Goal: Transaction & Acquisition: Purchase product/service

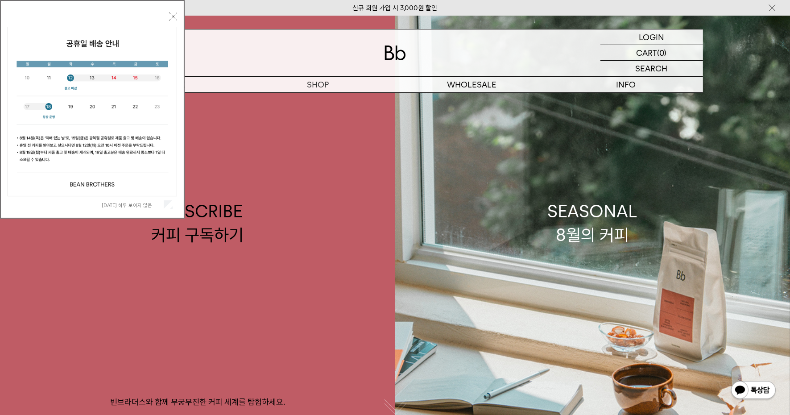
click at [171, 17] on button "닫기" at bounding box center [173, 16] width 8 height 8
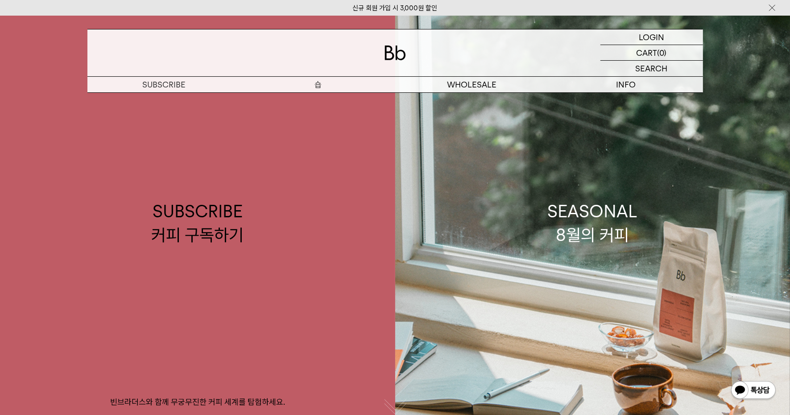
click at [320, 84] on p "숍" at bounding box center [318, 85] width 154 height 16
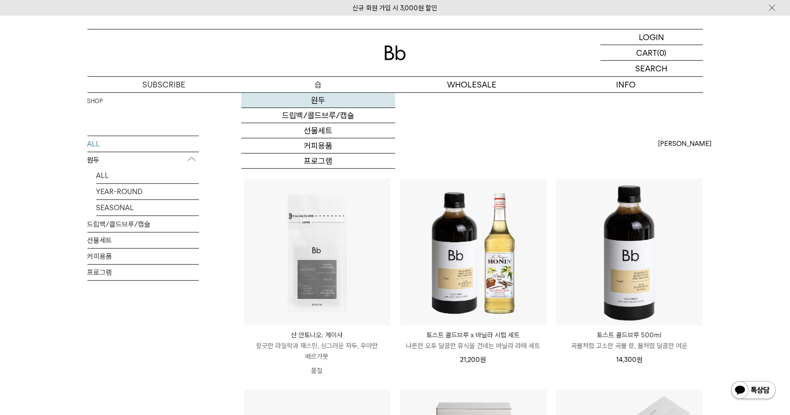
click at [318, 100] on link "원두" at bounding box center [318, 100] width 154 height 15
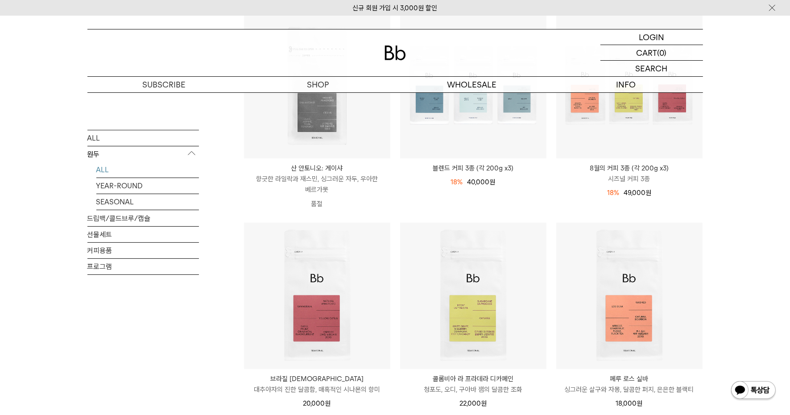
scroll to position [167, 0]
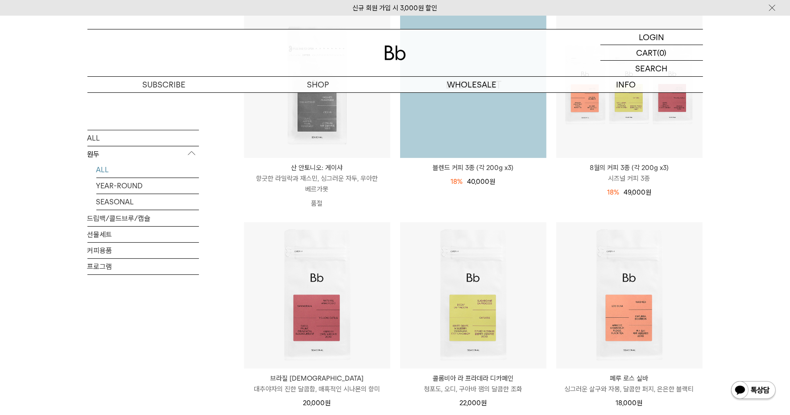
click at [458, 121] on img at bounding box center [473, 85] width 146 height 146
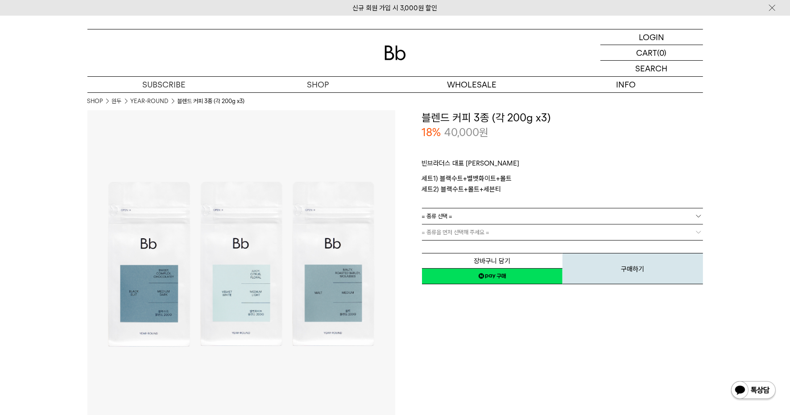
click at [696, 215] on b at bounding box center [698, 216] width 9 height 9
click at [550, 235] on li "블랙수트+벨벳화이트+몰트" at bounding box center [567, 232] width 272 height 16
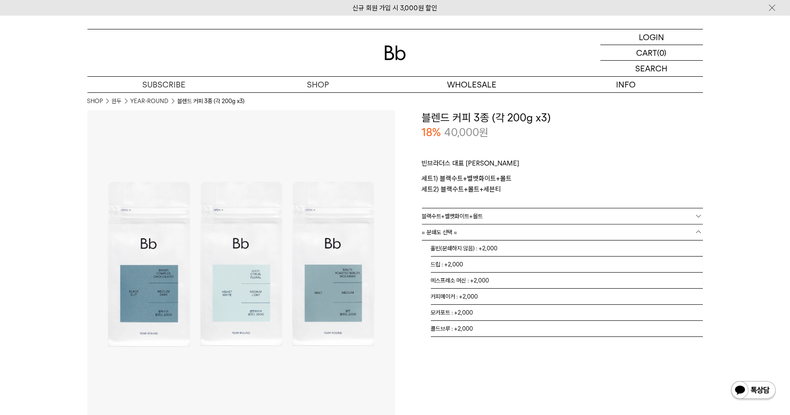
click at [696, 229] on b at bounding box center [698, 232] width 9 height 9
click at [645, 245] on li "홀빈(분쇄하지 않음) : +2,000" at bounding box center [567, 249] width 272 height 16
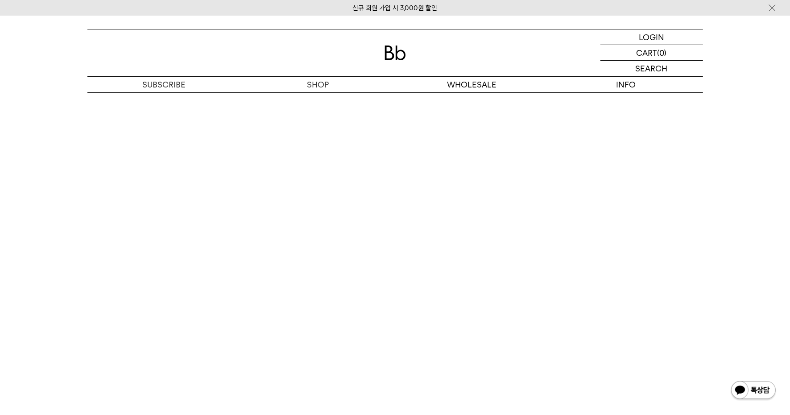
scroll to position [2734, 0]
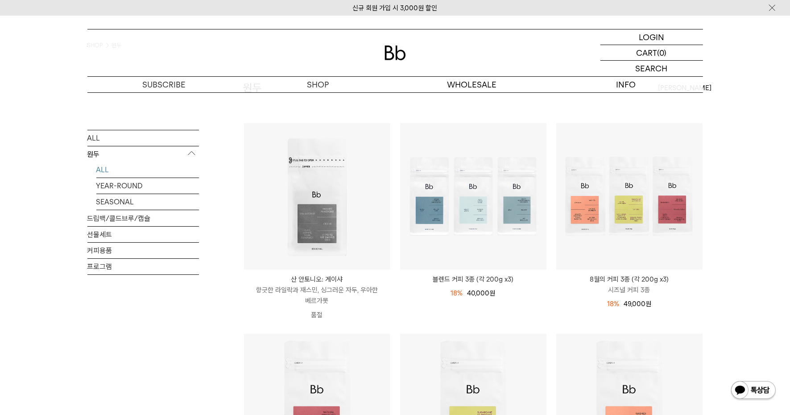
scroll to position [56, 0]
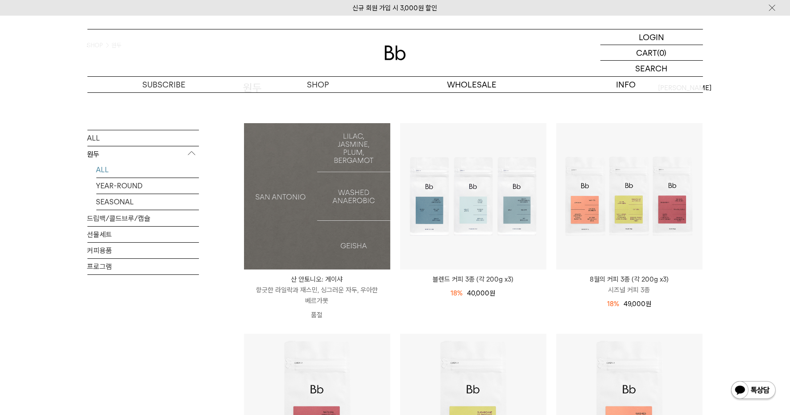
click at [288, 241] on img at bounding box center [317, 196] width 146 height 146
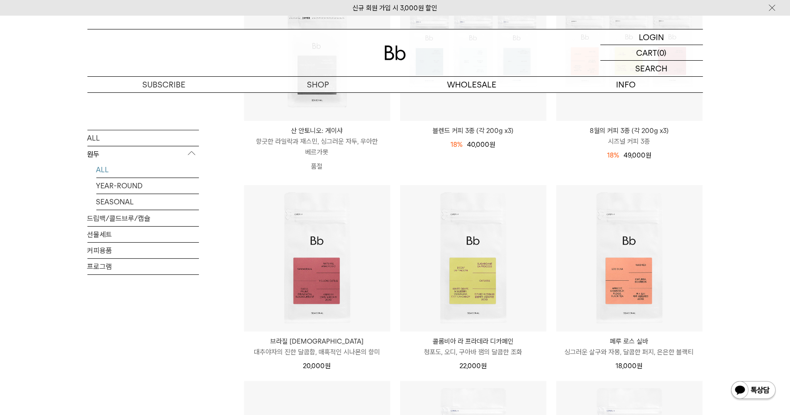
scroll to position [167, 0]
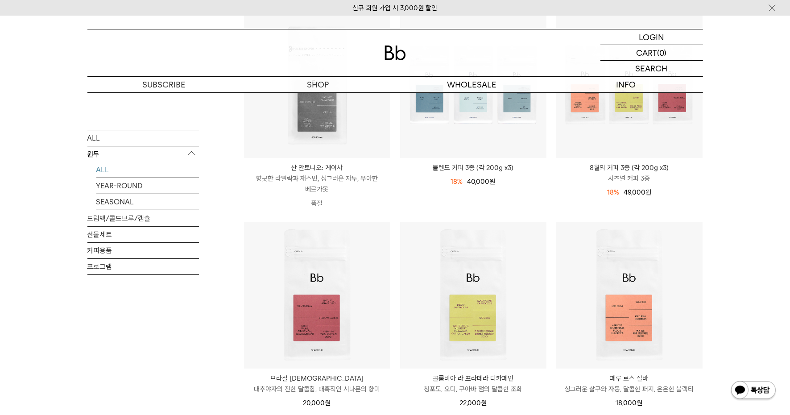
click at [104, 164] on link "ALL" at bounding box center [147, 170] width 103 height 16
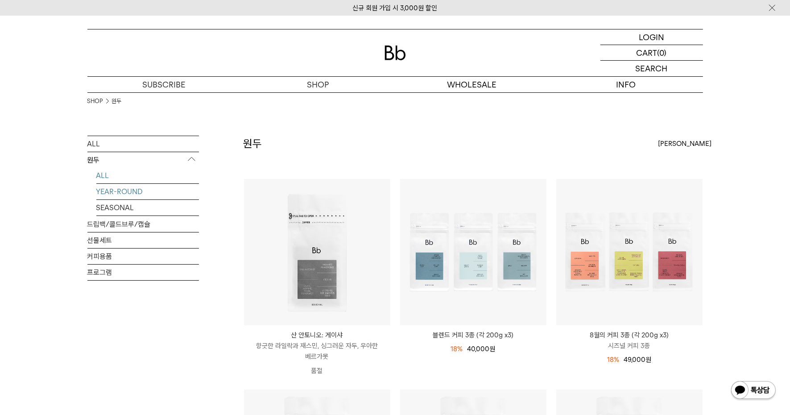
click at [116, 190] on link "YEAR-ROUND" at bounding box center [147, 192] width 103 height 16
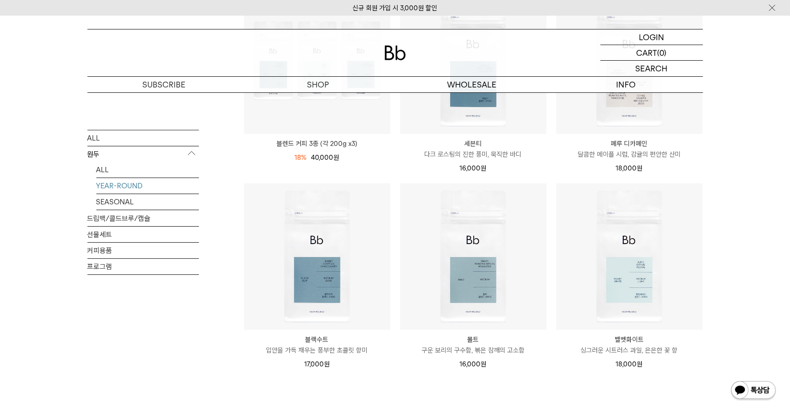
scroll to position [223, 0]
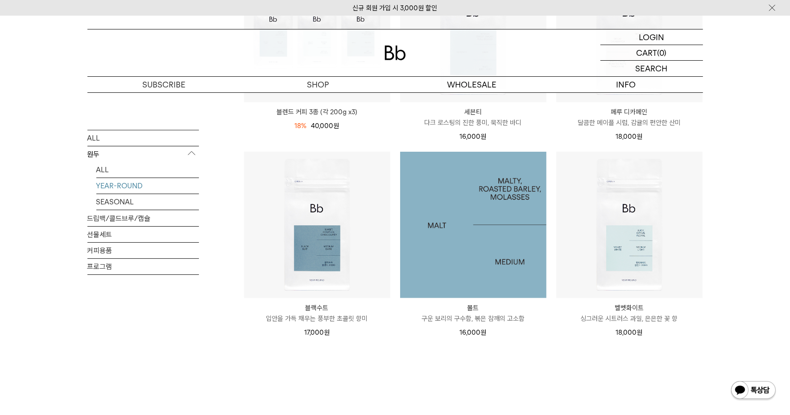
click at [451, 250] on img at bounding box center [473, 225] width 146 height 146
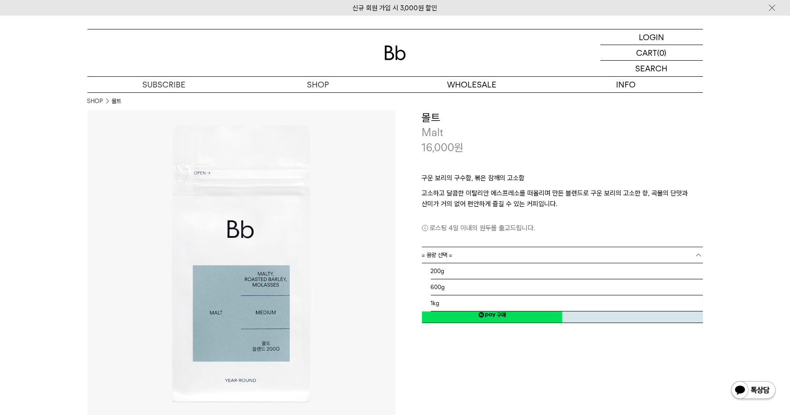
click at [470, 253] on link "= 용량 선택 =" at bounding box center [562, 255] width 281 height 16
click at [445, 299] on li "1kg" at bounding box center [567, 303] width 272 height 16
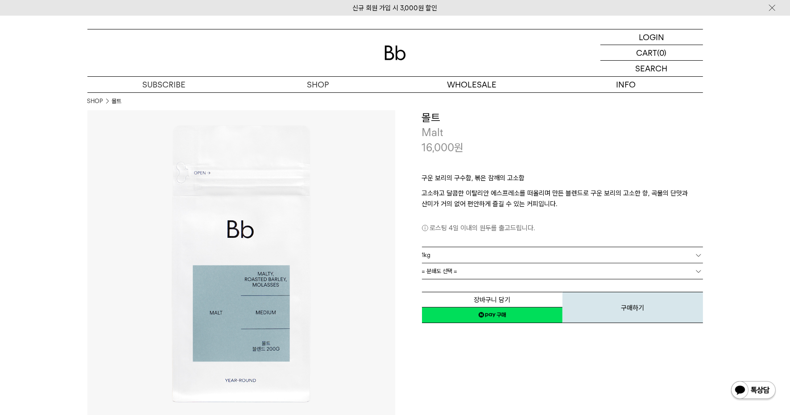
click at [660, 271] on link "= 분쇄도 선택 =" at bounding box center [562, 271] width 281 height 16
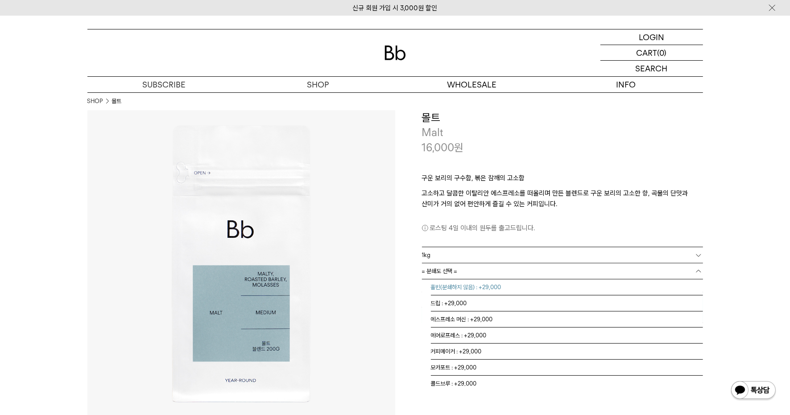
click at [504, 286] on li "홀빈(분쇄하지 않음) : +29,000" at bounding box center [567, 287] width 272 height 16
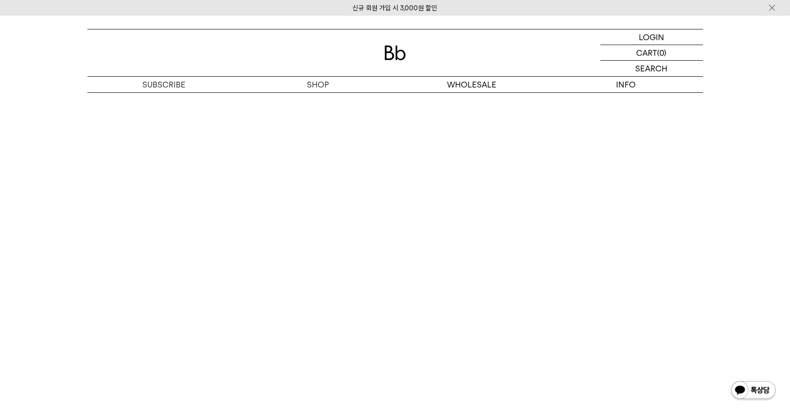
scroll to position [1729, 0]
